Goal: Information Seeking & Learning: Learn about a topic

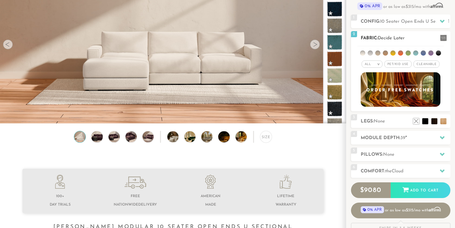
click at [379, 70] on div "All > All Tier x x" at bounding box center [400, 76] width 99 height 62
click at [377, 63] on em ">" at bounding box center [378, 64] width 5 height 3
click at [371, 104] on li "Durable" at bounding box center [371, 107] width 21 height 8
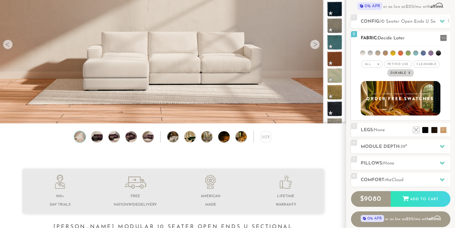
click at [378, 66] on div "All >" at bounding box center [371, 64] width 21 height 7
click at [369, 87] on li "Family" at bounding box center [371, 89] width 21 height 8
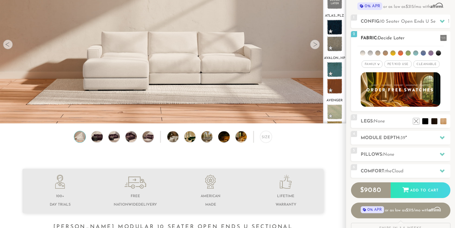
click at [429, 64] on span "Cleanable x" at bounding box center [426, 64] width 26 height 7
click at [441, 154] on icon at bounding box center [442, 154] width 5 height 3
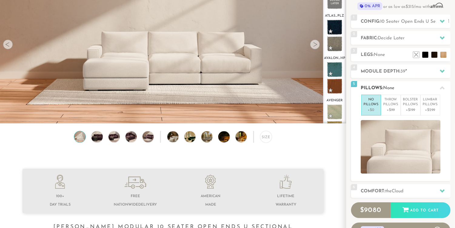
click at [441, 86] on icon at bounding box center [442, 88] width 5 height 5
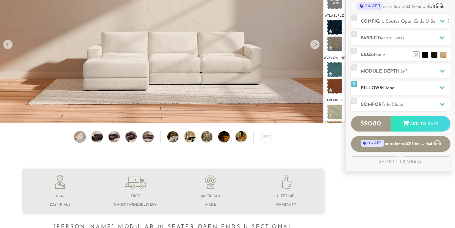
click at [442, 86] on icon at bounding box center [442, 87] width 5 height 5
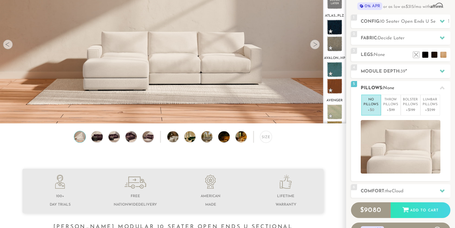
click at [440, 88] on icon at bounding box center [442, 88] width 5 height 5
